Goal: Navigation & Orientation: Find specific page/section

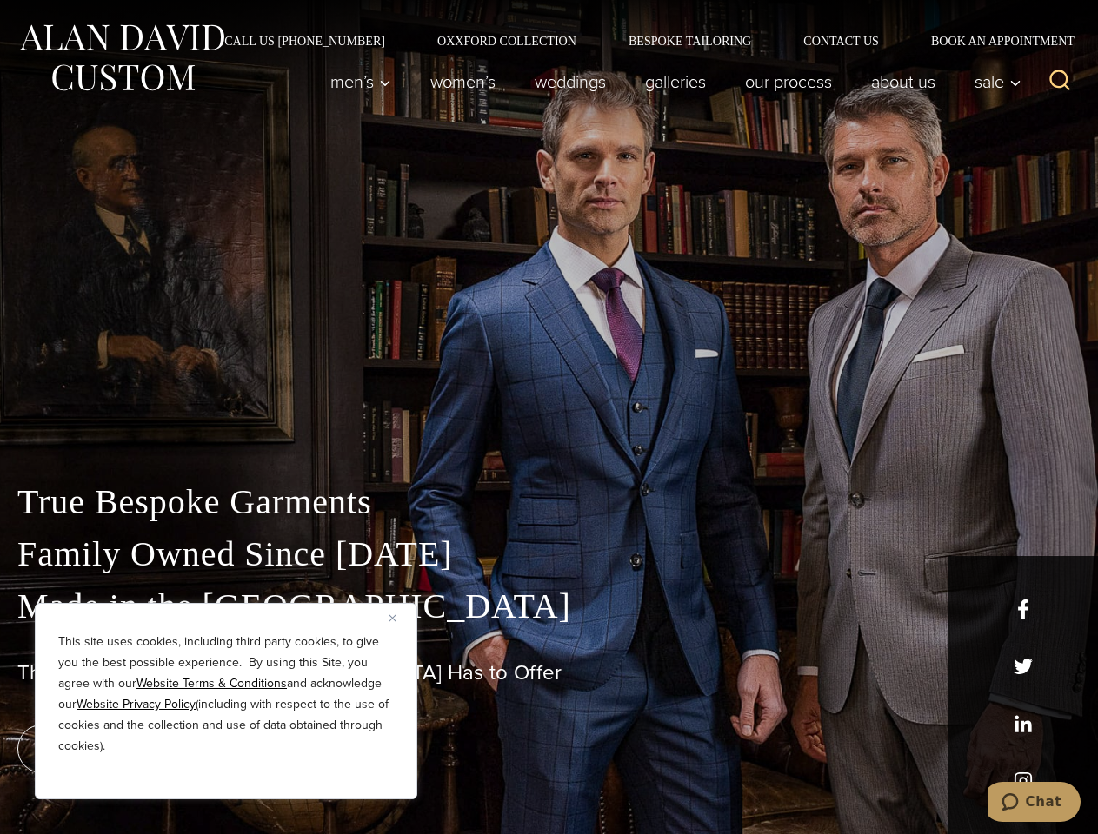
click at [548, 417] on div "True Bespoke Garments Family Owned Since [DATE] Made in [GEOGRAPHIC_DATA] The B…" at bounding box center [549, 611] width 1098 height 445
click at [399, 618] on button "Close" at bounding box center [398, 617] width 21 height 21
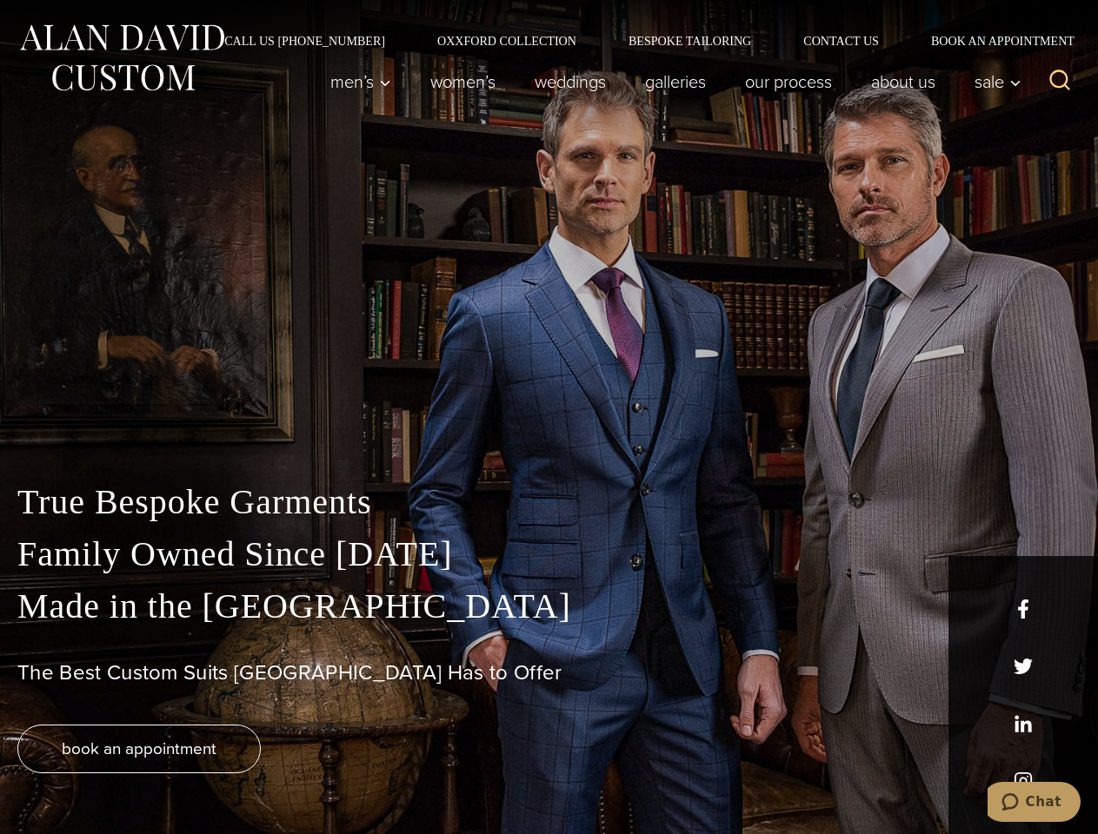
click at [226, 776] on div "True Bespoke Garments Family Owned Since [DATE] Made in [GEOGRAPHIC_DATA] The B…" at bounding box center [549, 655] width 1098 height 358
click at [1059, 82] on icon "Search" at bounding box center [1059, 80] width 25 height 25
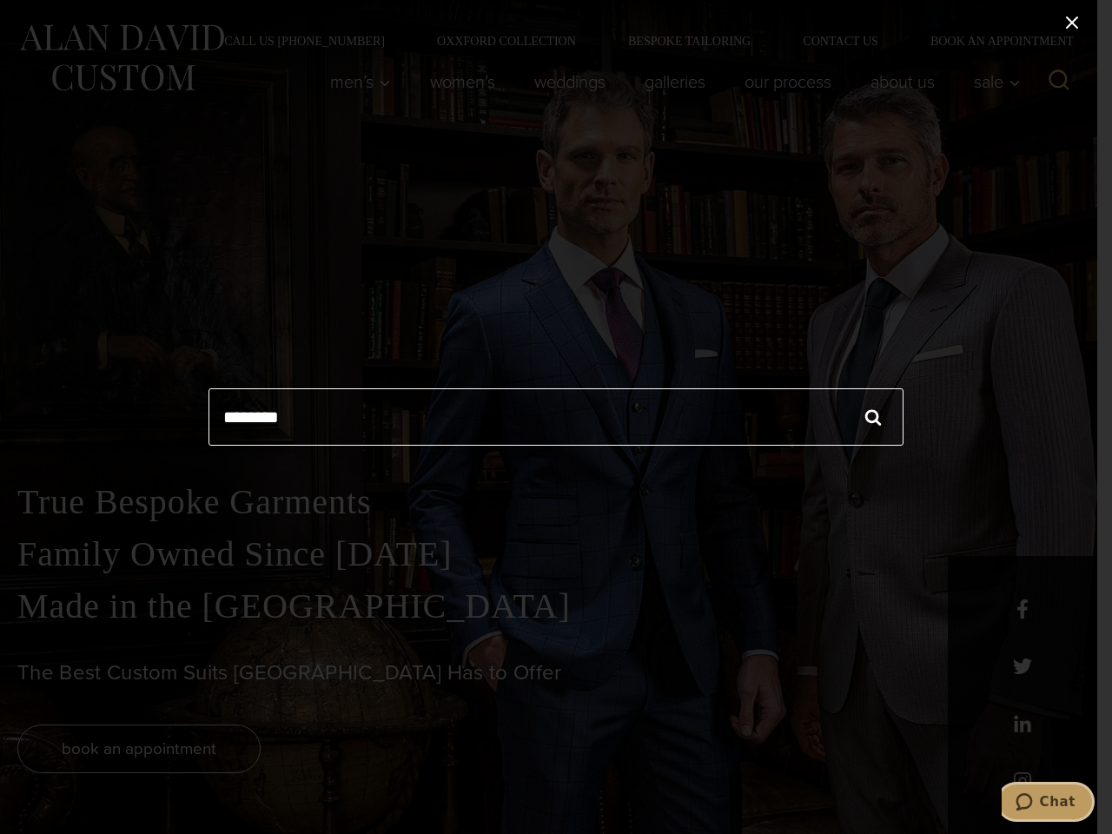
click at [1033, 802] on icon "Chat" at bounding box center [1024, 801] width 17 height 17
